Goal: Use online tool/utility: Use online tool/utility

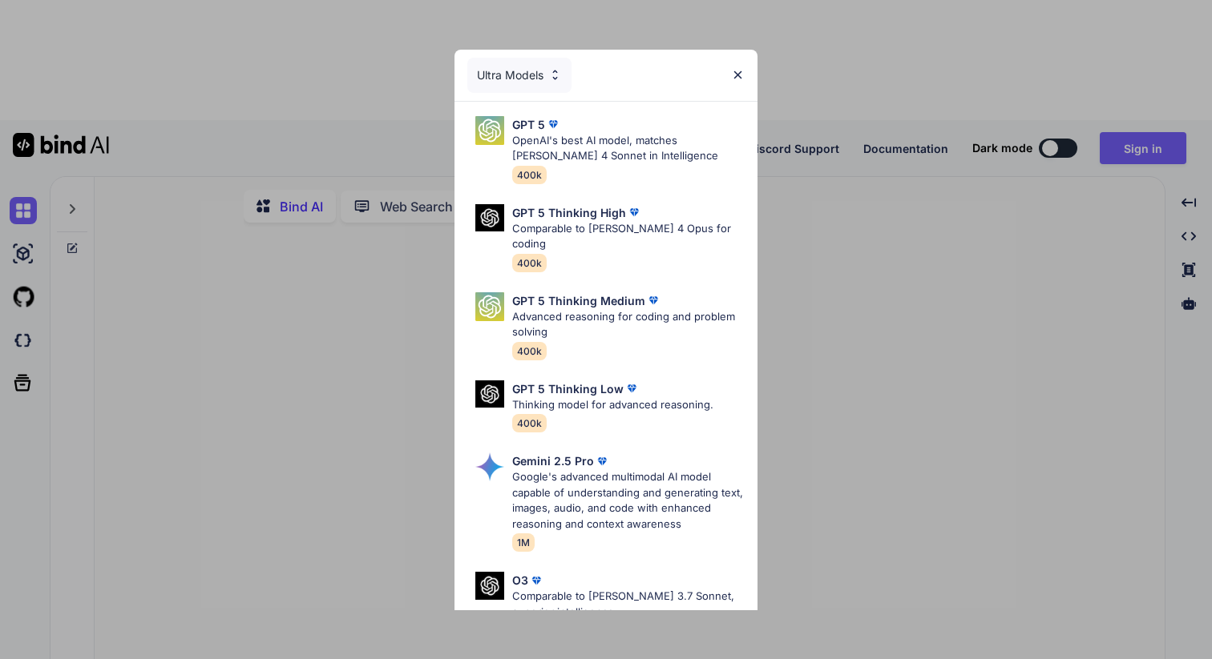
type textarea "x"
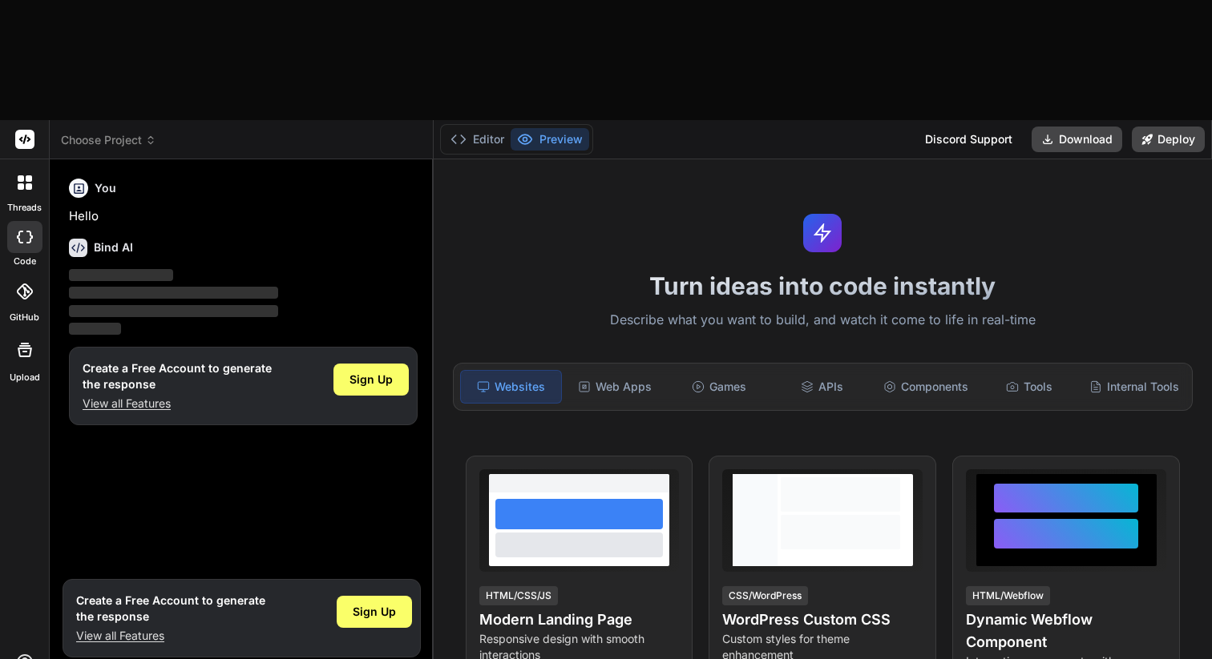
type textarea "x"
click at [1078, 127] on button "Download" at bounding box center [1076, 140] width 91 height 26
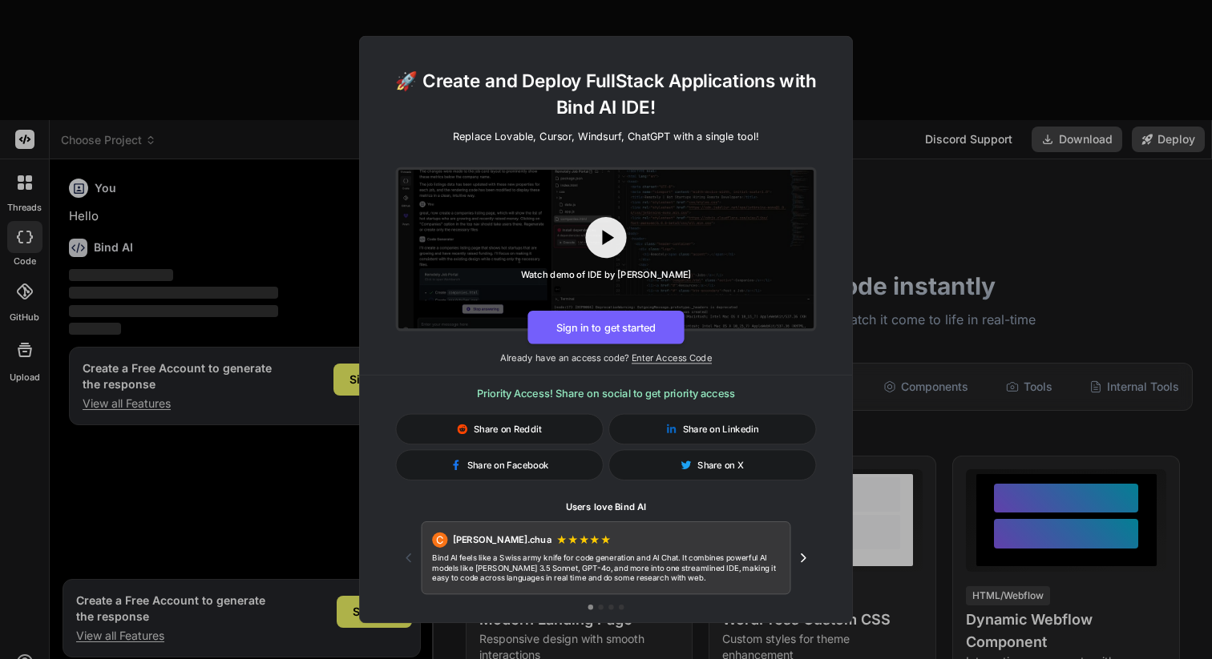
click at [953, 187] on div "🚀 Create and Deploy FullStack Applications with Bind AI IDE! Replace Lovable, C…" at bounding box center [606, 329] width 1212 height 659
